Goal: Task Accomplishment & Management: Manage account settings

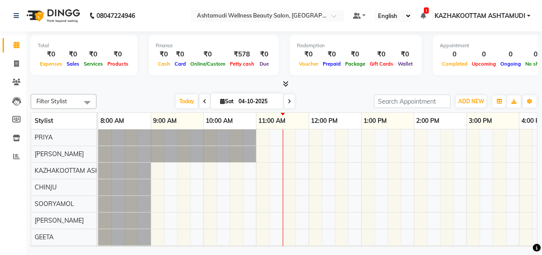
click at [281, 80] on span at bounding box center [284, 84] width 9 height 9
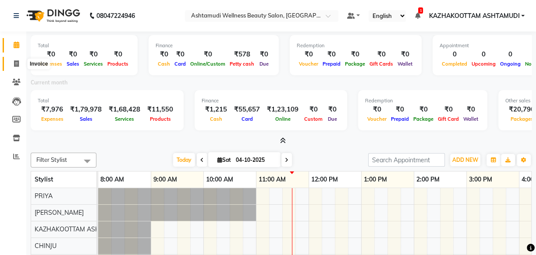
click at [12, 65] on span at bounding box center [16, 64] width 15 height 10
select select "service"
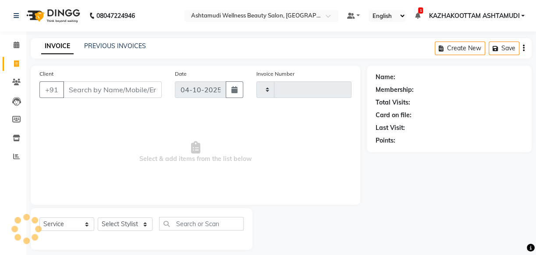
type input "4213"
select select "4662"
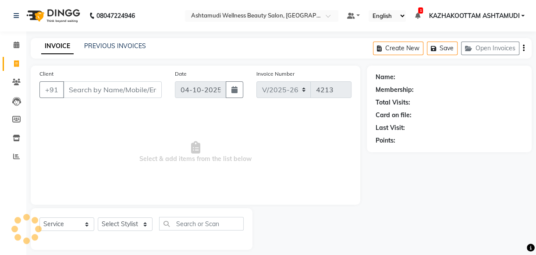
click at [73, 88] on input "Client" at bounding box center [112, 89] width 99 height 17
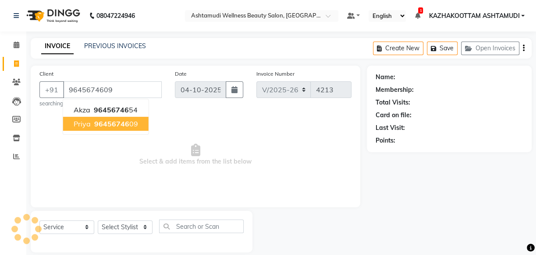
type input "9645674609"
select select "1: Object"
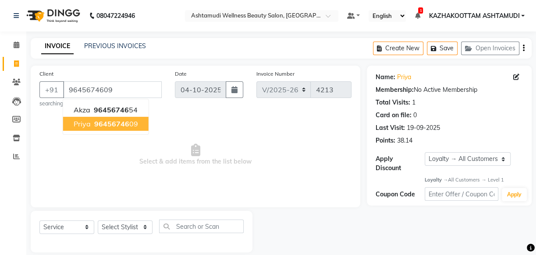
click at [128, 122] on ngb-highlight "96456746 09" at bounding box center [115, 124] width 46 height 9
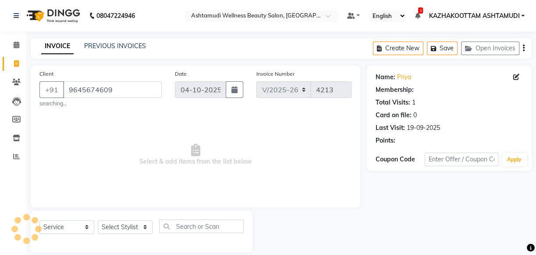
select select "1: Object"
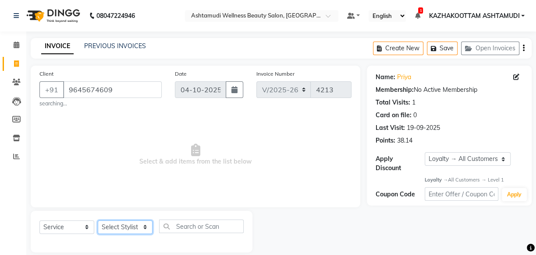
click at [134, 227] on select "Select Stylist Arya CHINJU GEETA KAZHAKOOTTAM ASHTAMUDI KRISHNA [PERSON_NAME] […" at bounding box center [125, 228] width 55 height 14
select select "49525"
click at [98, 221] on select "Select Stylist Arya CHINJU GEETA KAZHAKOOTTAM ASHTAMUDI KRISHNA [PERSON_NAME] […" at bounding box center [125, 228] width 55 height 14
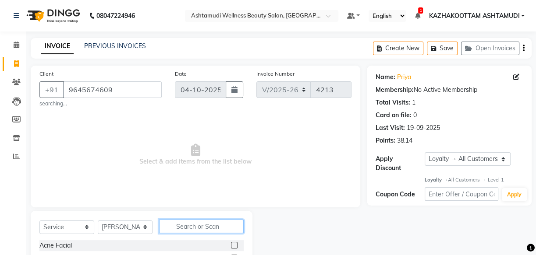
click at [194, 230] on input "text" at bounding box center [201, 227] width 85 height 14
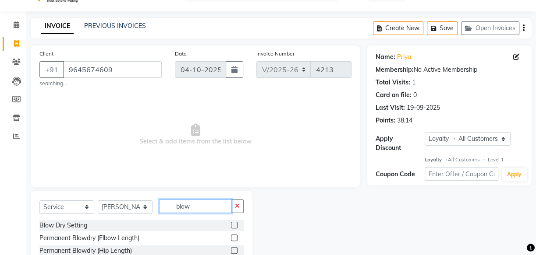
scroll to position [39, 0]
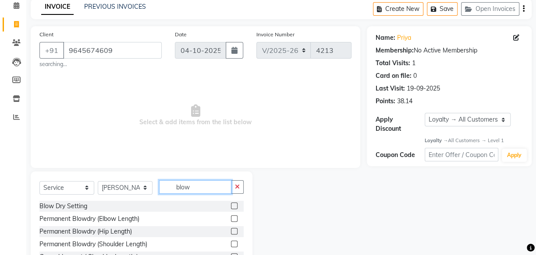
type input "blow"
click at [231, 208] on label at bounding box center [234, 206] width 7 height 7
click at [231, 208] on input "checkbox" at bounding box center [234, 207] width 6 height 6
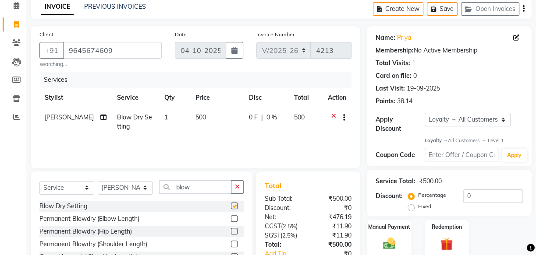
checkbox input "false"
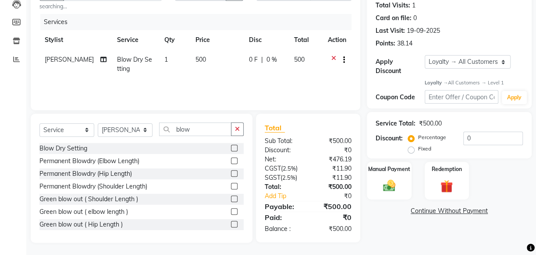
scroll to position [99, 0]
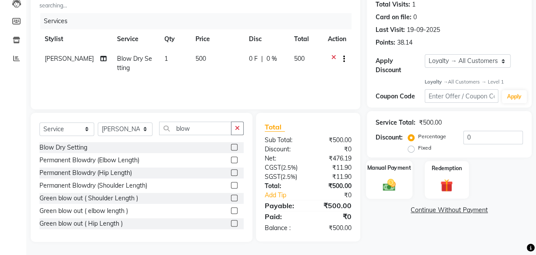
click at [393, 185] on img at bounding box center [389, 185] width 21 height 15
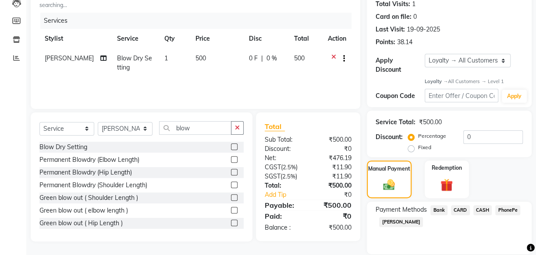
click at [481, 210] on span "CASH" at bounding box center [482, 210] width 19 height 10
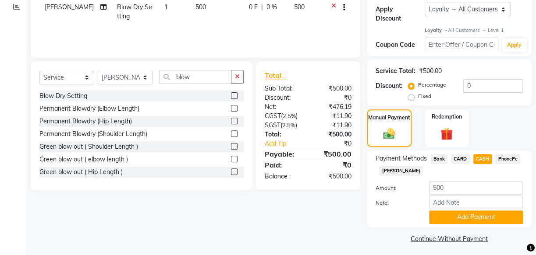
scroll to position [153, 0]
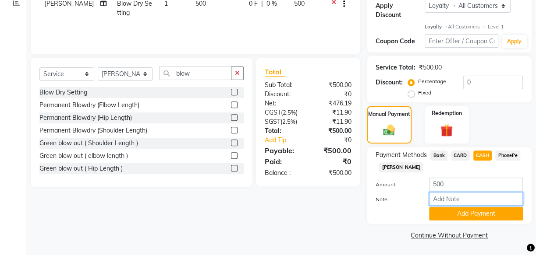
click at [464, 199] on input "Note:" at bounding box center [476, 199] width 94 height 14
type input "arya"
click at [472, 214] on button "Add Payment" at bounding box center [476, 214] width 94 height 14
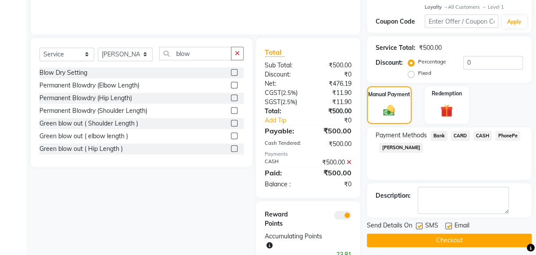
scroll to position [200, 0]
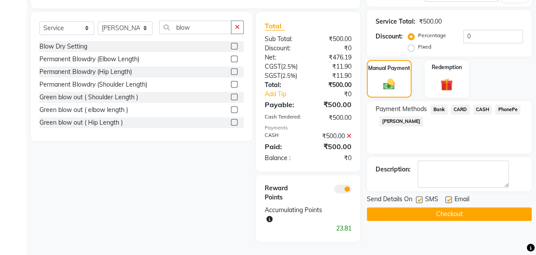
click at [446, 198] on label at bounding box center [448, 200] width 7 height 7
click at [446, 198] on input "checkbox" at bounding box center [448, 201] width 6 height 6
checkbox input "false"
click at [416, 197] on label at bounding box center [419, 200] width 7 height 7
click at [416, 198] on input "checkbox" at bounding box center [419, 201] width 6 height 6
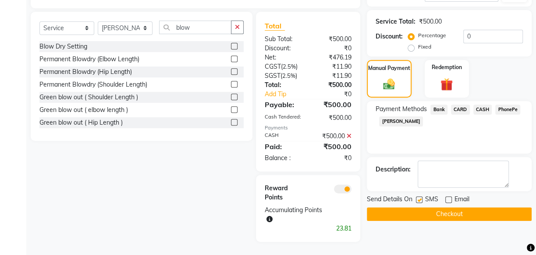
checkbox input "false"
click at [425, 215] on button "Checkout" at bounding box center [449, 215] width 165 height 14
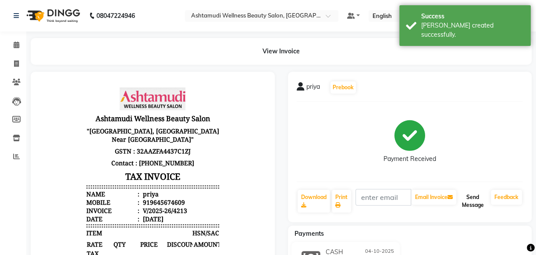
click at [471, 196] on button "Send Message" at bounding box center [472, 201] width 29 height 23
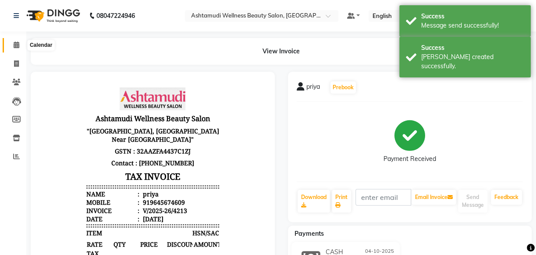
click at [15, 42] on icon at bounding box center [17, 45] width 6 height 7
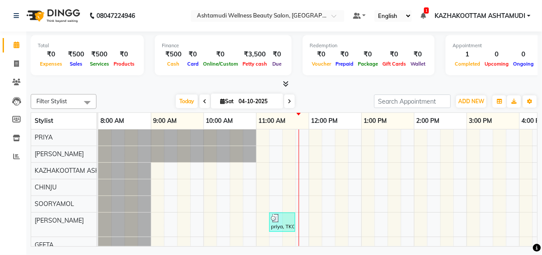
click at [287, 82] on icon at bounding box center [286, 84] width 6 height 7
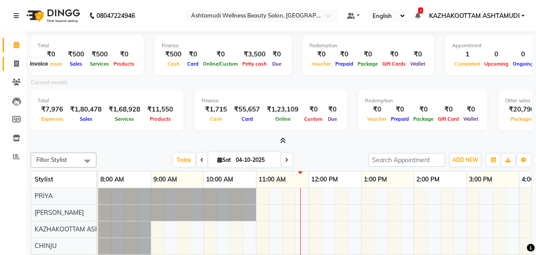
click at [14, 62] on icon at bounding box center [16, 63] width 5 height 7
select select "service"
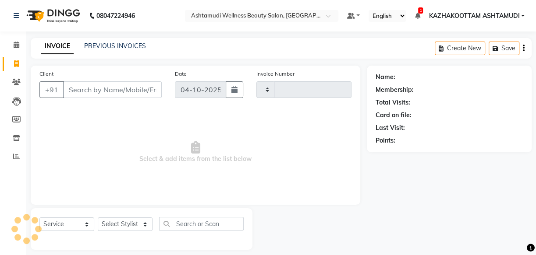
type input "4214"
select select "4662"
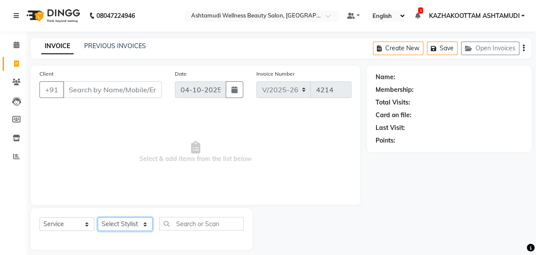
click at [149, 223] on select "Select Stylist" at bounding box center [125, 225] width 55 height 14
click at [145, 224] on select "Select Stylist Arya CHINJU GEETA KAZHAKOOTTAM ASHTAMUDI KRISHNA [PERSON_NAME] […" at bounding box center [125, 225] width 55 height 14
select select "27414"
click at [98, 218] on select "Select Stylist Arya CHINJU GEETA KAZHAKOOTTAM ASHTAMUDI KRISHNA [PERSON_NAME] […" at bounding box center [125, 225] width 55 height 14
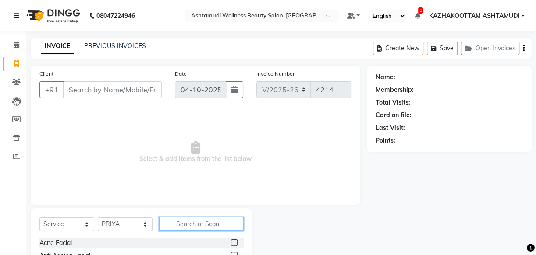
click at [184, 226] on input "text" at bounding box center [201, 224] width 85 height 14
type input "eb"
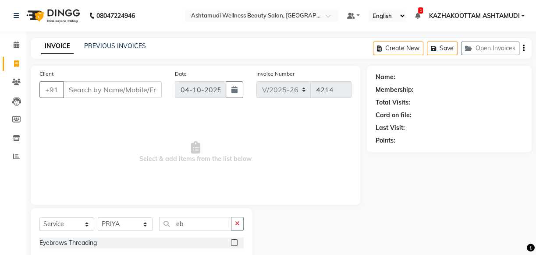
click at [237, 241] on label at bounding box center [234, 243] width 7 height 7
click at [237, 241] on input "checkbox" at bounding box center [234, 244] width 6 height 6
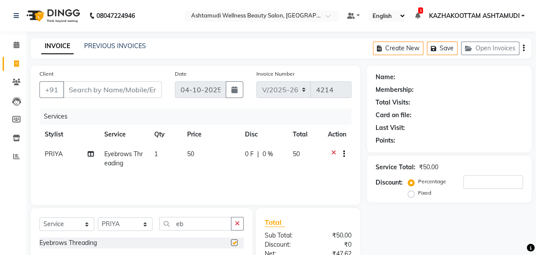
checkbox input "false"
click at [100, 90] on input "Client" at bounding box center [112, 89] width 99 height 17
type input "8"
type input "0"
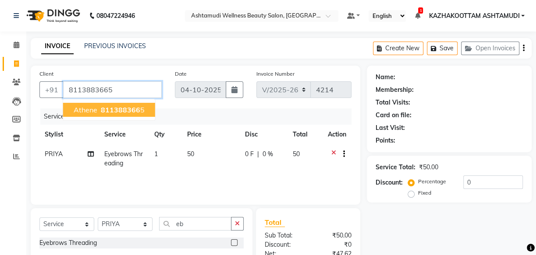
type input "8113883665"
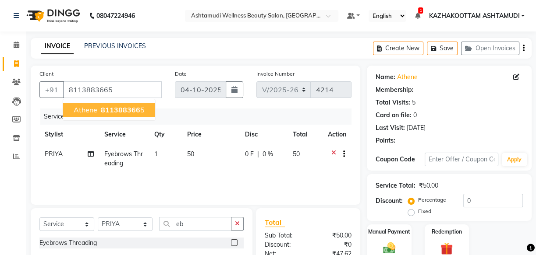
select select "1: Object"
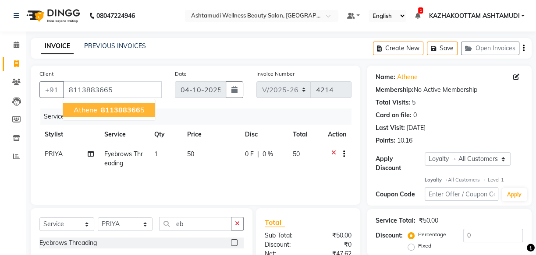
click at [105, 109] on span "811388366" at bounding box center [120, 110] width 39 height 9
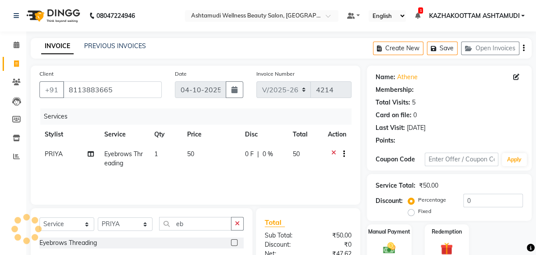
select select "1: Object"
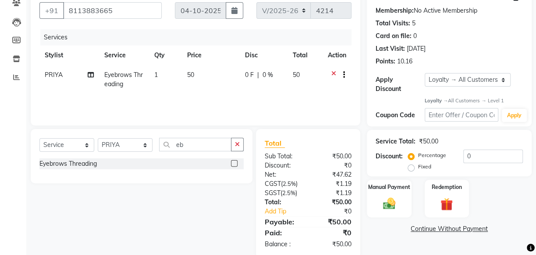
scroll to position [96, 0]
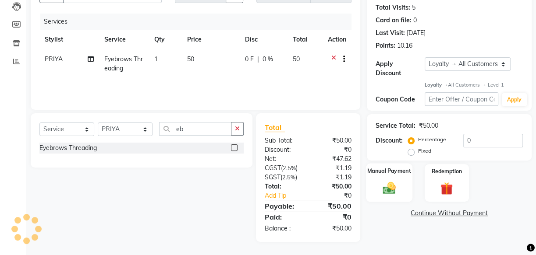
click at [398, 174] on label "Manual Payment" at bounding box center [389, 171] width 44 height 8
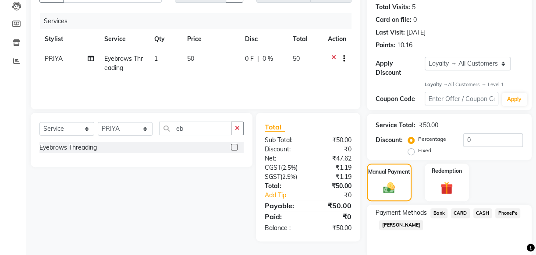
click at [503, 210] on span "PhonePe" at bounding box center [507, 214] width 25 height 10
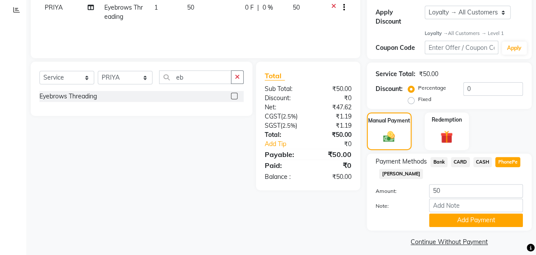
scroll to position [153, 0]
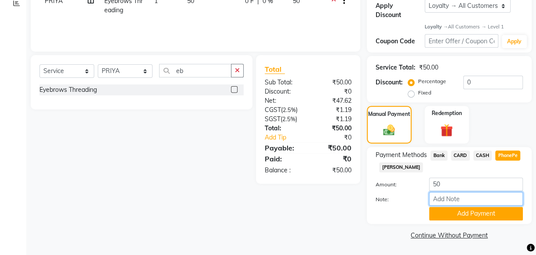
click at [451, 202] on input "Note:" at bounding box center [476, 199] width 94 height 14
type input "[PERSON_NAME]"
click at [452, 217] on button "Add Payment" at bounding box center [476, 214] width 94 height 14
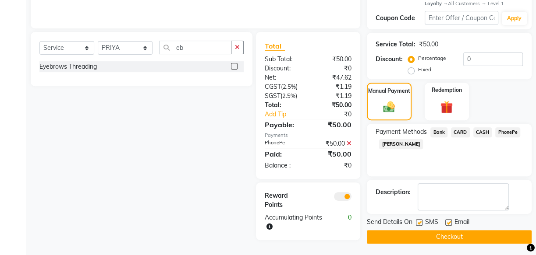
scroll to position [178, 0]
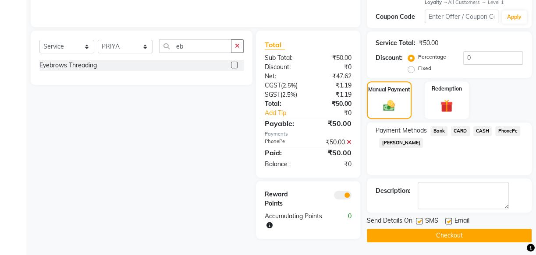
click at [420, 220] on label at bounding box center [419, 221] width 7 height 7
click at [420, 220] on input "checkbox" at bounding box center [419, 222] width 6 height 6
checkbox input "false"
click at [450, 219] on label at bounding box center [448, 221] width 7 height 7
click at [450, 219] on input "checkbox" at bounding box center [448, 222] width 6 height 6
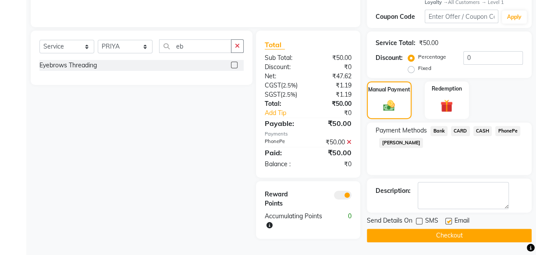
checkbox input "false"
click at [425, 237] on button "Checkout" at bounding box center [449, 236] width 165 height 14
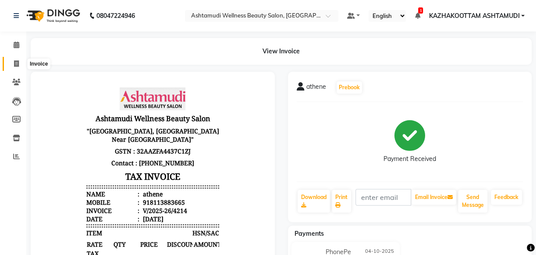
click at [17, 63] on icon at bounding box center [16, 63] width 5 height 7
select select "service"
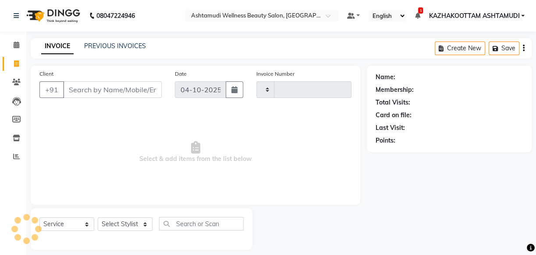
scroll to position [8, 0]
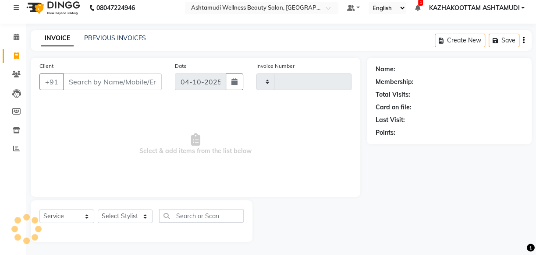
type input "4215"
select select "4662"
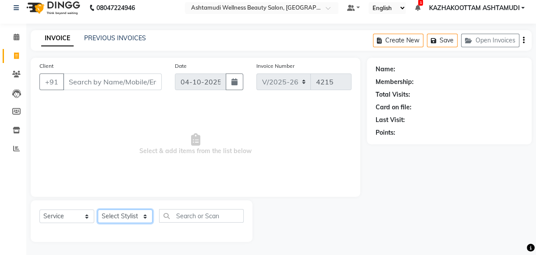
click at [145, 214] on select "Select Stylist Arya CHINJU GEETA KAZHAKOOTTAM ASHTAMUDI KRISHNA [PERSON_NAME] […" at bounding box center [125, 217] width 55 height 14
select select "52755"
click at [98, 210] on select "Select Stylist Arya CHINJU GEETA KAZHAKOOTTAM ASHTAMUDI KRISHNA [PERSON_NAME] […" at bounding box center [125, 217] width 55 height 14
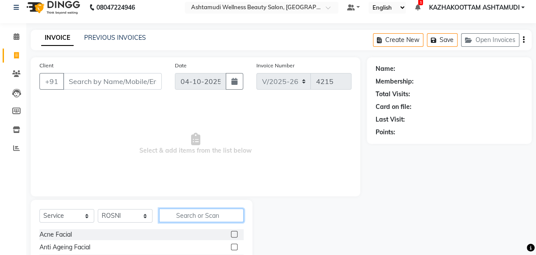
click at [184, 218] on input "text" at bounding box center [201, 216] width 85 height 14
type input "eb"
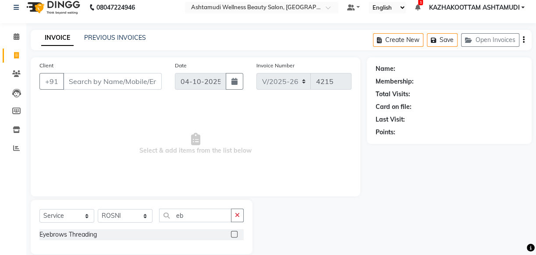
click at [233, 233] on label at bounding box center [234, 234] width 7 height 7
click at [233, 233] on input "checkbox" at bounding box center [234, 235] width 6 height 6
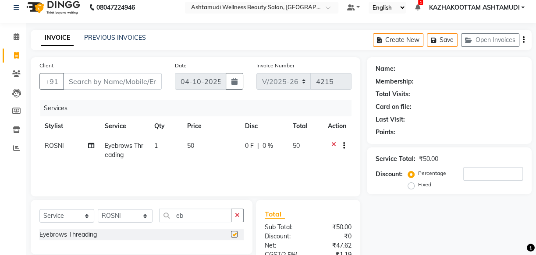
checkbox input "false"
click at [145, 215] on select "Select Stylist Arya CHINJU GEETA KAZHAKOOTTAM ASHTAMUDI KRISHNA [PERSON_NAME] […" at bounding box center [125, 216] width 55 height 14
select select "49525"
click at [98, 209] on select "Select Stylist Arya CHINJU GEETA KAZHAKOOTTAM ASHTAMUDI KRISHNA [PERSON_NAME] […" at bounding box center [125, 216] width 55 height 14
click at [198, 220] on input "eb" at bounding box center [195, 216] width 72 height 14
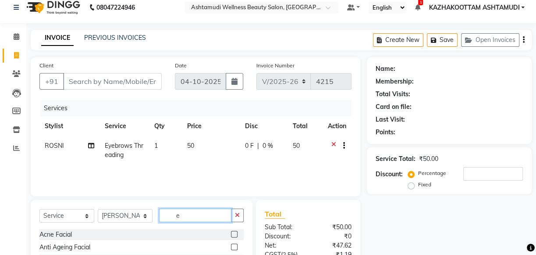
type input "eb"
click at [234, 235] on label at bounding box center [234, 234] width 7 height 7
click at [234, 235] on input "checkbox" at bounding box center [234, 235] width 6 height 6
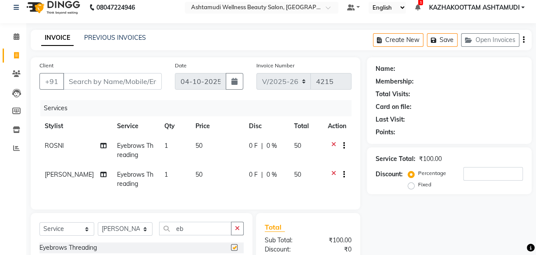
checkbox input "false"
click at [85, 85] on input "Client" at bounding box center [112, 81] width 99 height 17
type input "7"
type input "0"
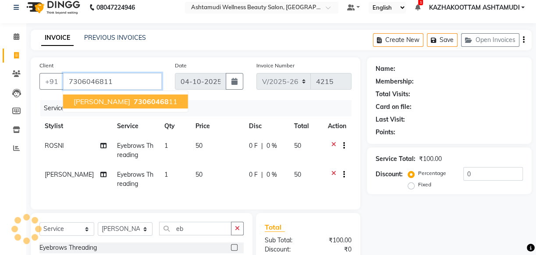
type input "7306046811"
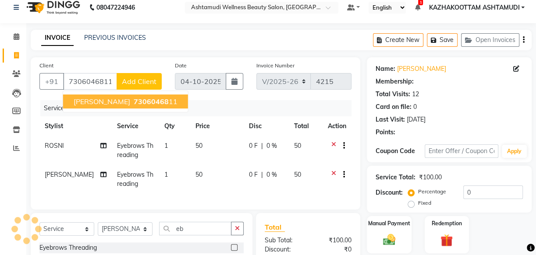
select select "1: Object"
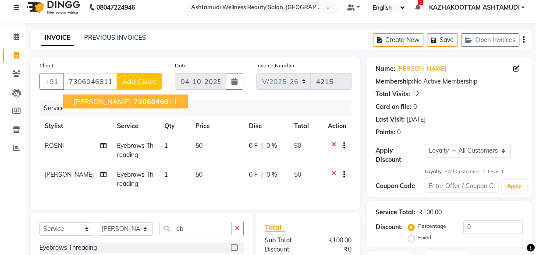
click at [134, 105] on span "73060468" at bounding box center [151, 101] width 35 height 9
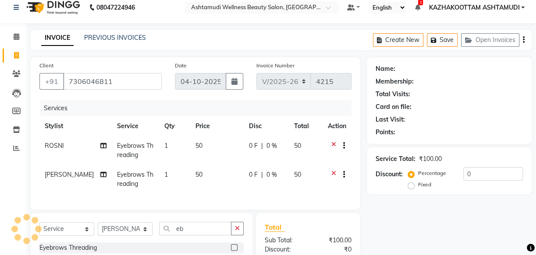
select select "1: Object"
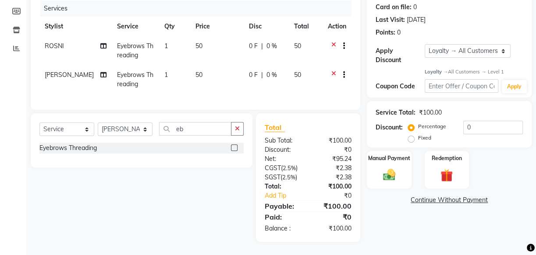
scroll to position [114, 0]
click at [382, 180] on div "Manual Payment" at bounding box center [389, 170] width 46 height 39
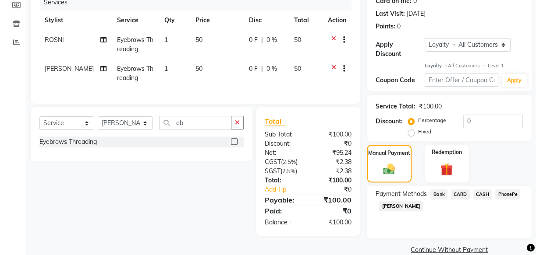
click at [504, 194] on span "PhonePe" at bounding box center [507, 195] width 25 height 10
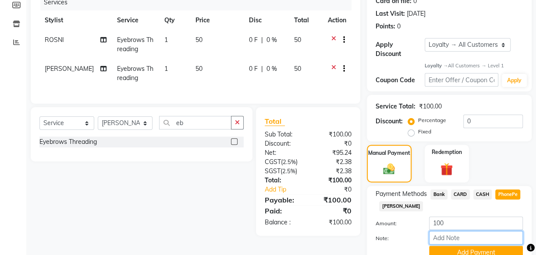
click at [463, 236] on input "Note:" at bounding box center [476, 238] width 94 height 14
type input "[PERSON_NAME]"
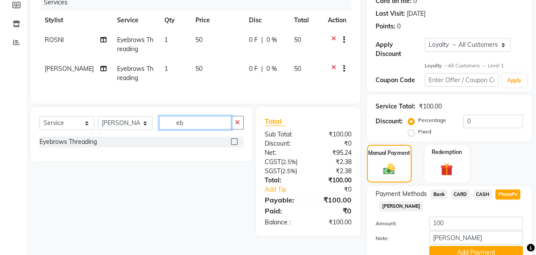
click at [208, 130] on input "eb" at bounding box center [195, 123] width 72 height 14
type input "e"
type input "for"
click at [232, 145] on label at bounding box center [234, 141] width 7 height 7
click at [232, 145] on input "checkbox" at bounding box center [234, 142] width 6 height 6
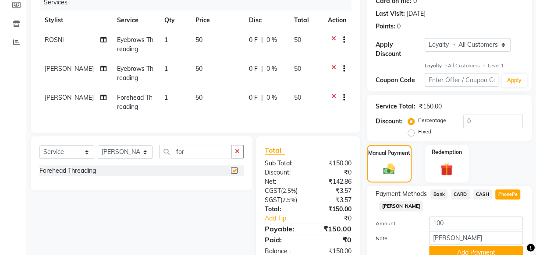
checkbox input "false"
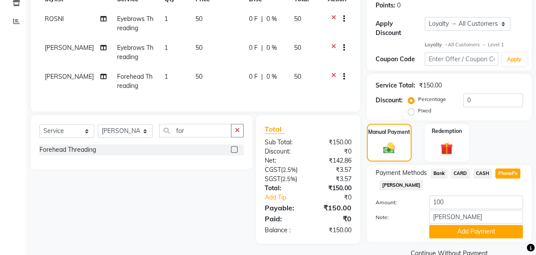
scroll to position [153, 0]
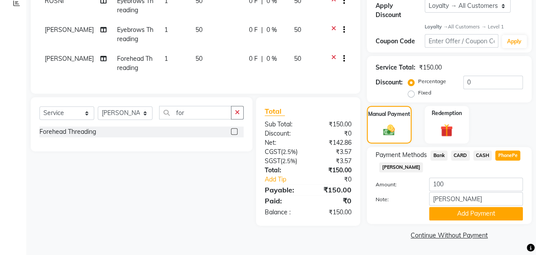
click at [459, 157] on span "CARD" at bounding box center [460, 156] width 19 height 10
type input "150"
click at [510, 154] on span "PhonePe" at bounding box center [507, 156] width 25 height 10
click at [448, 198] on input "Note:" at bounding box center [476, 199] width 94 height 14
type input "[PERSON_NAME]"
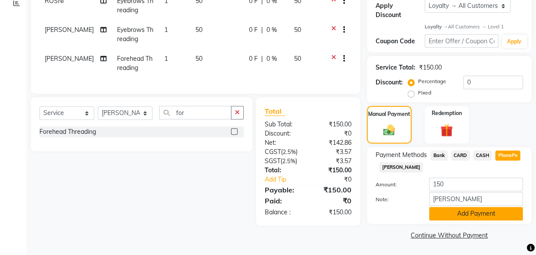
click at [457, 213] on button "Add Payment" at bounding box center [476, 214] width 94 height 14
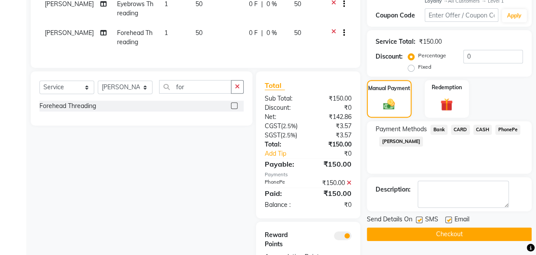
scroll to position [193, 0]
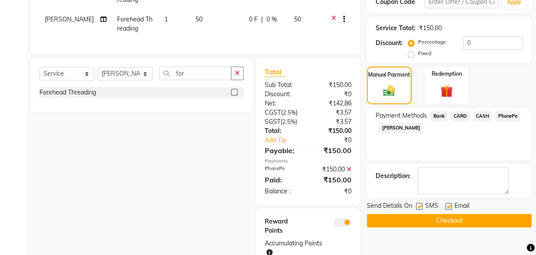
click at [420, 205] on label at bounding box center [419, 206] width 7 height 7
click at [420, 205] on input "checkbox" at bounding box center [419, 207] width 6 height 6
checkbox input "false"
click at [451, 205] on label at bounding box center [448, 206] width 7 height 7
click at [451, 205] on input "checkbox" at bounding box center [448, 207] width 6 height 6
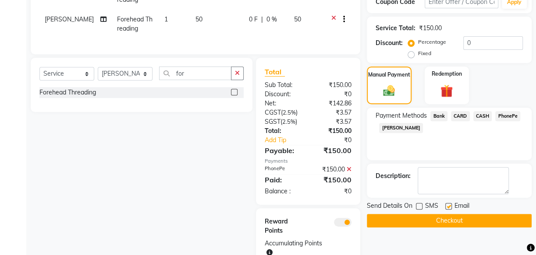
checkbox input "false"
click at [449, 219] on button "Checkout" at bounding box center [449, 221] width 165 height 14
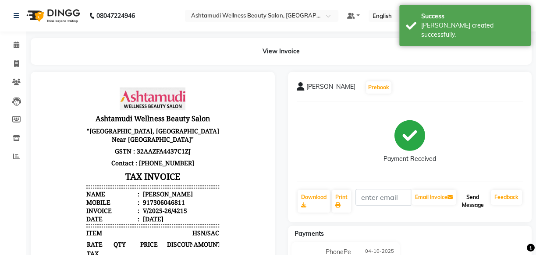
click at [467, 203] on button "Send Message" at bounding box center [472, 201] width 29 height 23
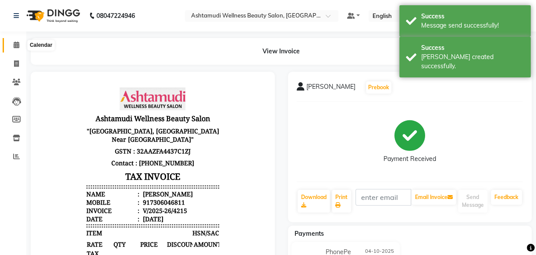
click at [19, 43] on icon at bounding box center [17, 45] width 6 height 7
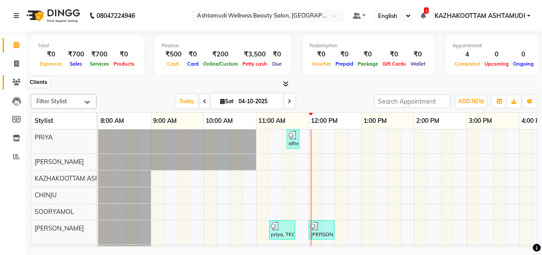
click at [17, 83] on icon at bounding box center [16, 82] width 8 height 7
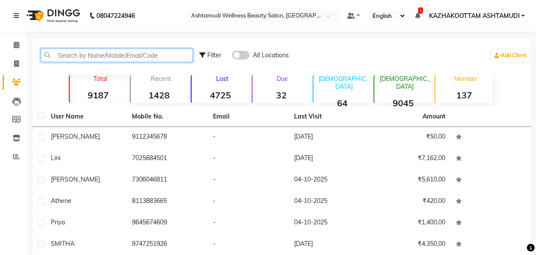
click at [97, 60] on input "text" at bounding box center [117, 56] width 152 height 14
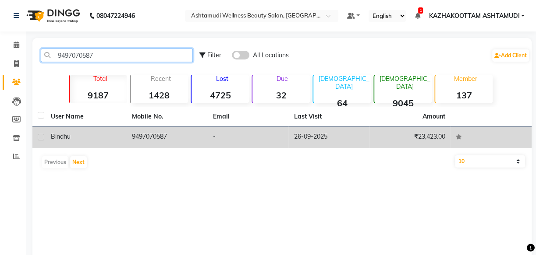
type input "9497070587"
click at [85, 145] on td "Bindhu" at bounding box center [86, 137] width 81 height 21
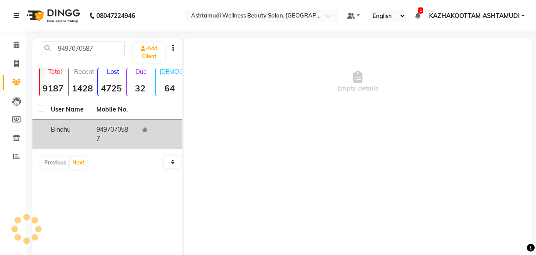
click at [85, 145] on td "Bindhu" at bounding box center [69, 134] width 46 height 29
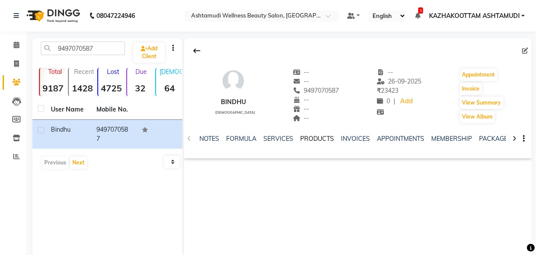
click at [319, 138] on link "PRODUCTS" at bounding box center [317, 139] width 34 height 8
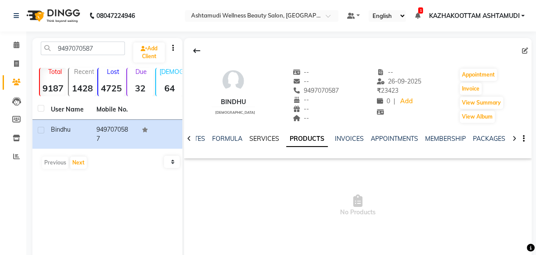
click at [266, 139] on link "SERVICES" at bounding box center [264, 139] width 30 height 8
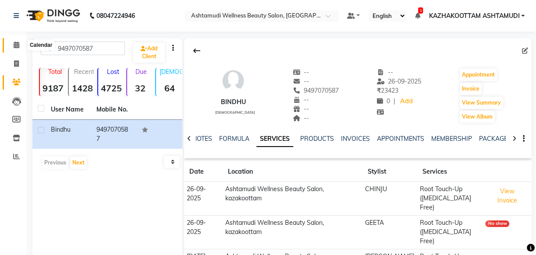
click at [22, 40] on span at bounding box center [16, 45] width 15 height 10
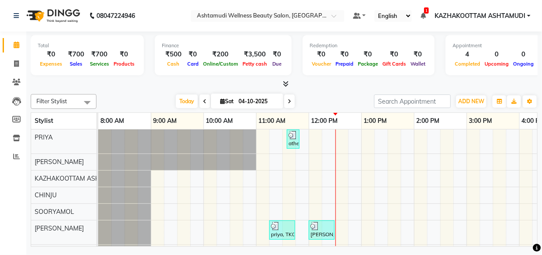
click at [287, 84] on icon at bounding box center [286, 84] width 6 height 7
